Goal: Information Seeking & Learning: Learn about a topic

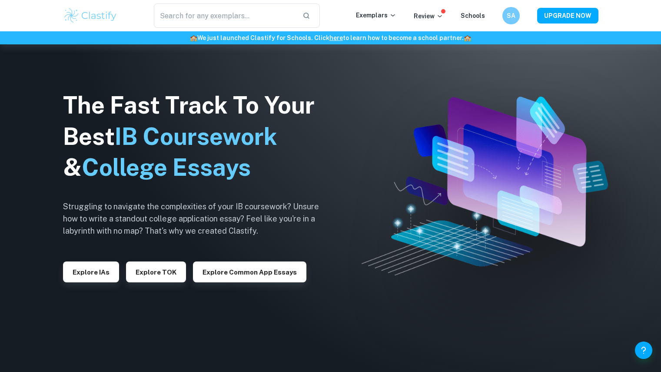
scroll to position [237, 0]
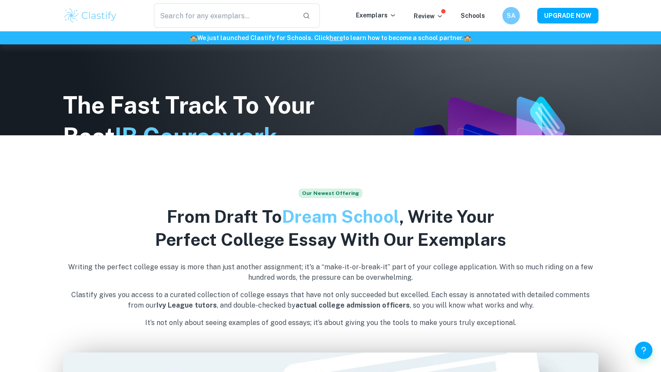
click at [356, 18] on div "​" at bounding box center [237, 15] width 238 height 24
click at [373, 11] on p "Exemplars" at bounding box center [376, 15] width 40 height 10
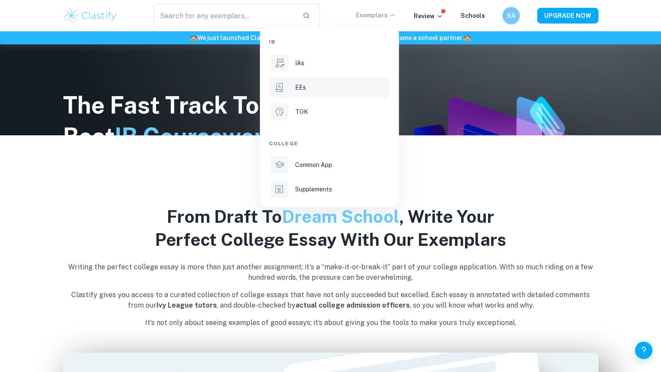
click at [333, 87] on div "EEs" at bounding box center [341, 88] width 93 height 10
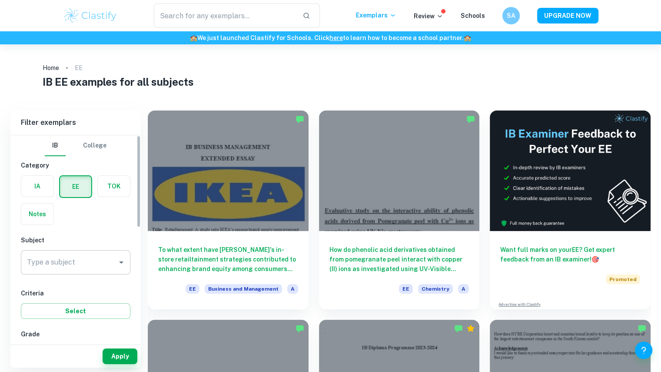
click at [113, 253] on div "Type a subject" at bounding box center [76, 262] width 110 height 24
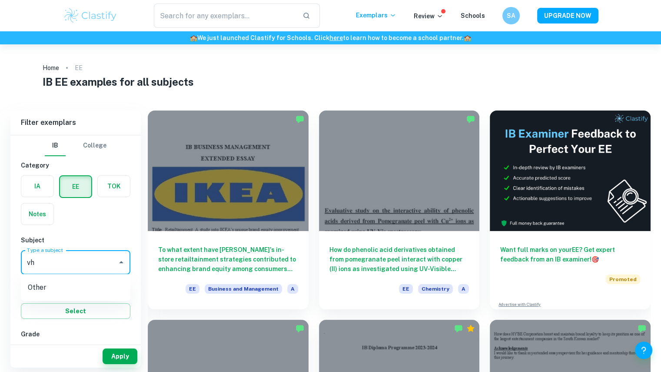
type input "v"
click at [74, 305] on li "Chemistry" at bounding box center [76, 306] width 110 height 16
type input "Chemistry"
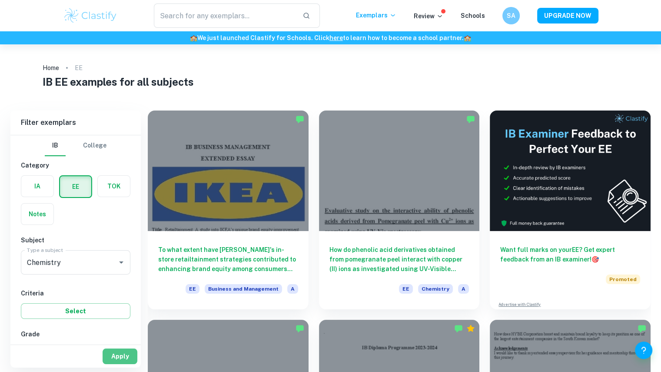
click at [122, 358] on button "Apply" at bounding box center [120, 356] width 35 height 16
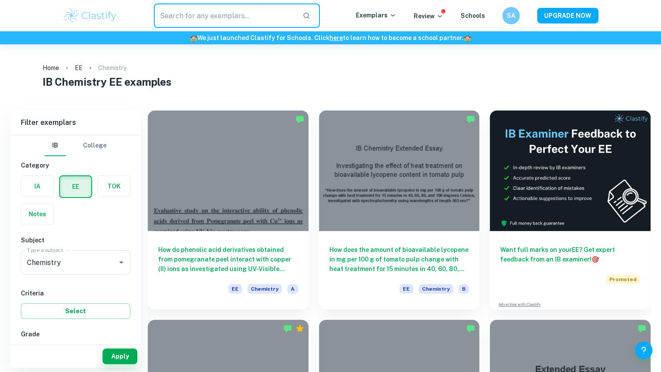
click at [179, 13] on input "text" at bounding box center [225, 15] width 142 height 24
type input "iodometric titration"
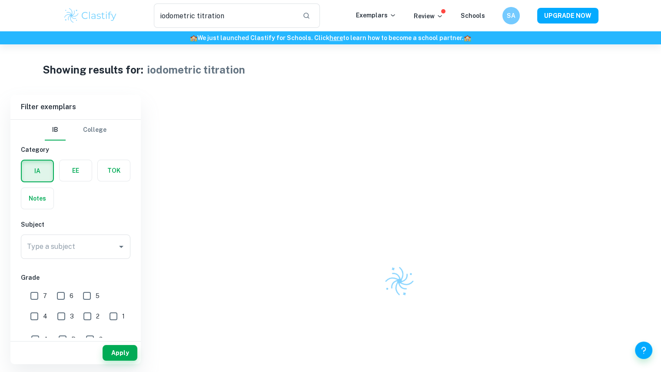
click at [81, 10] on img at bounding box center [90, 15] width 55 height 17
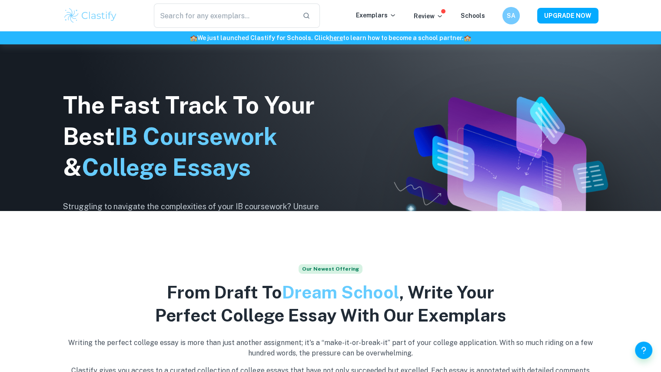
scroll to position [162, 0]
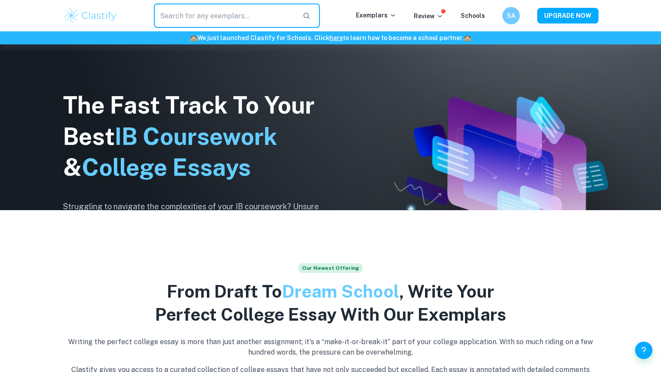
click at [218, 7] on input "text" at bounding box center [225, 15] width 142 height 24
type input "iodometric titration"
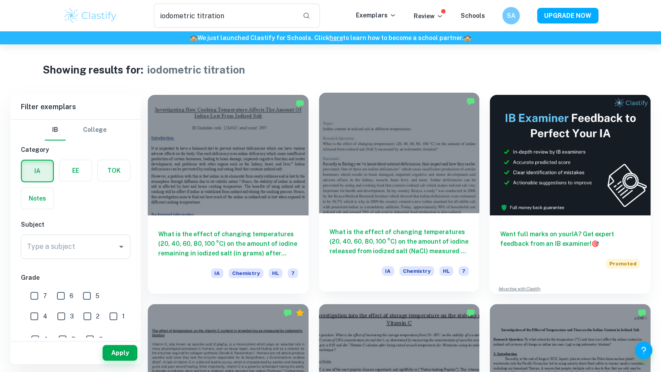
click at [391, 231] on h6 "What is the effect of changing temperatures (20, 40, 60, 80, 100 °C) on the amo…" at bounding box center [400, 241] width 140 height 29
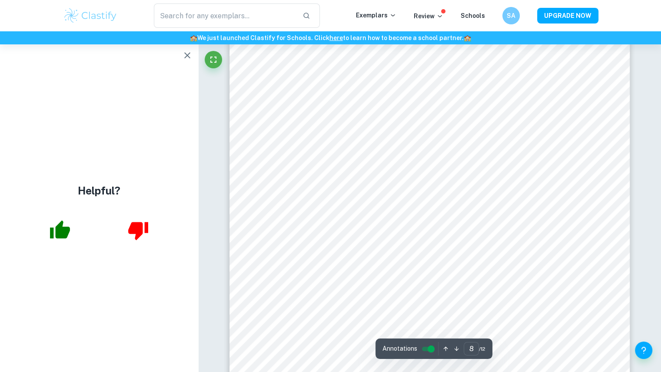
scroll to position [4170, 0]
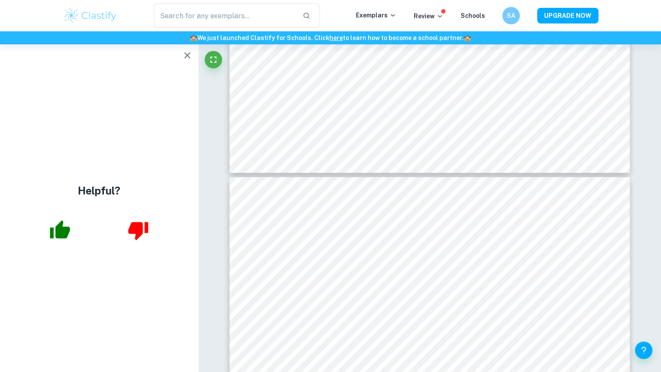
type input "7"
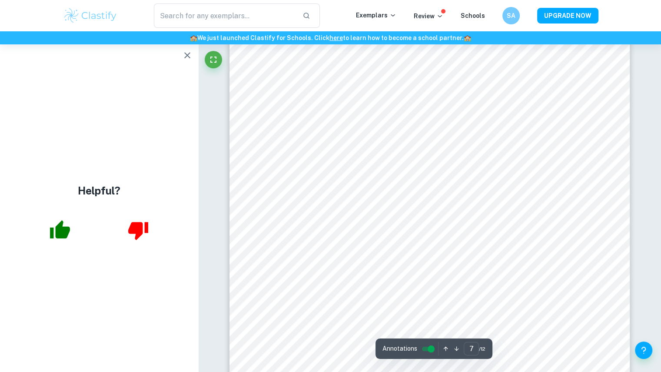
scroll to position [3745, 0]
